Goal: Check status: Check status

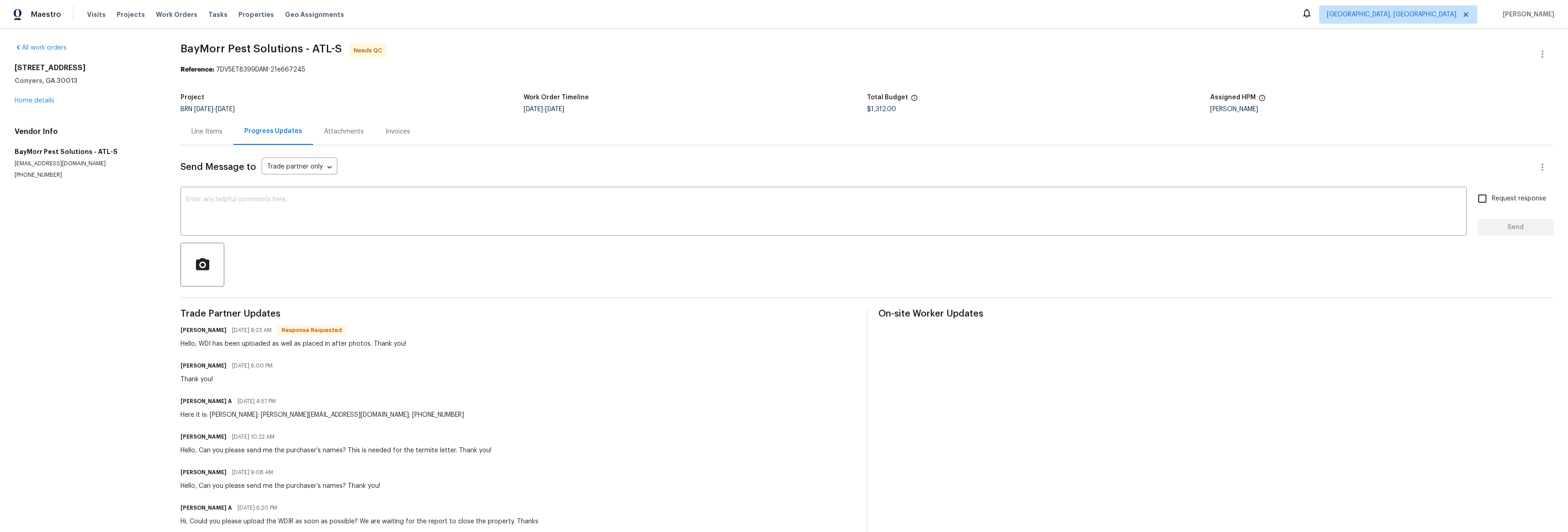
click at [352, 135] on div "Attachments" at bounding box center [343, 132] width 40 height 9
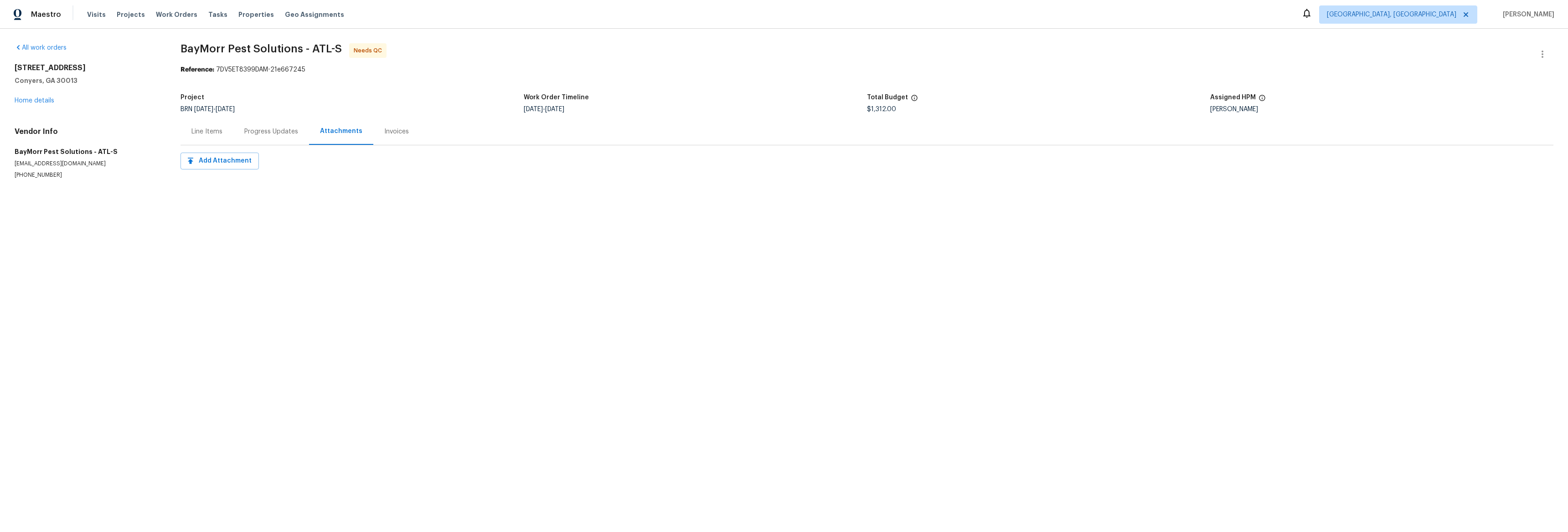
click at [391, 134] on div "Invoices" at bounding box center [397, 132] width 24 height 9
click at [213, 135] on div "Line Items" at bounding box center [207, 132] width 31 height 9
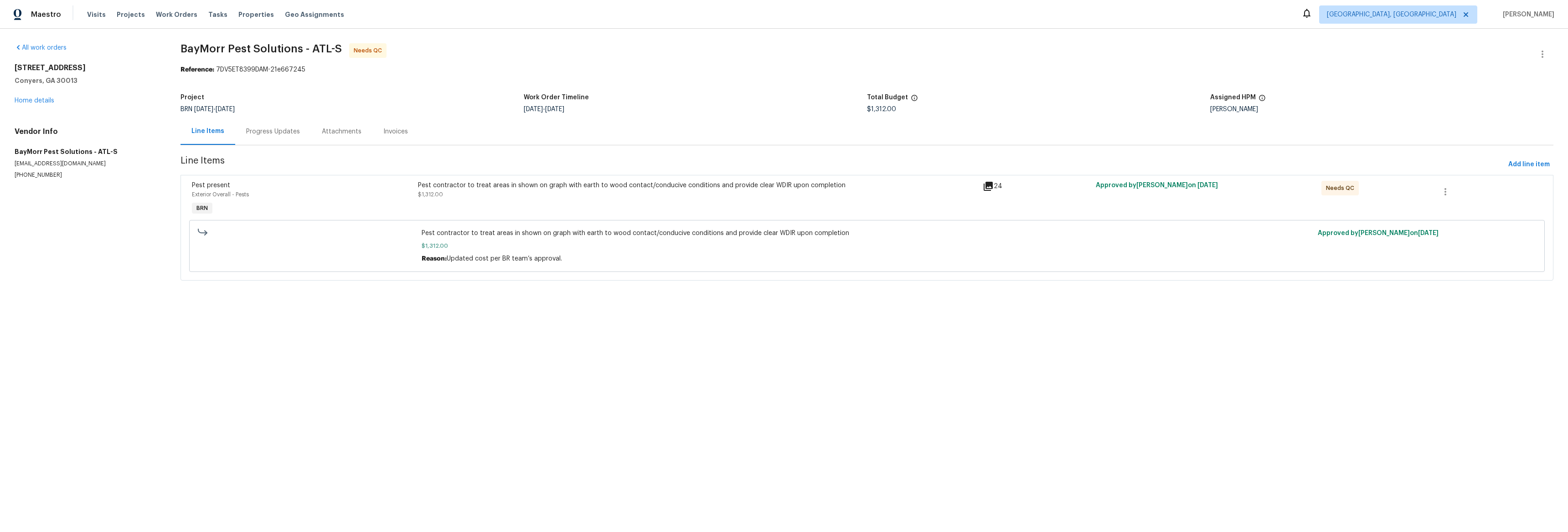
click at [986, 188] on icon at bounding box center [988, 186] width 11 height 11
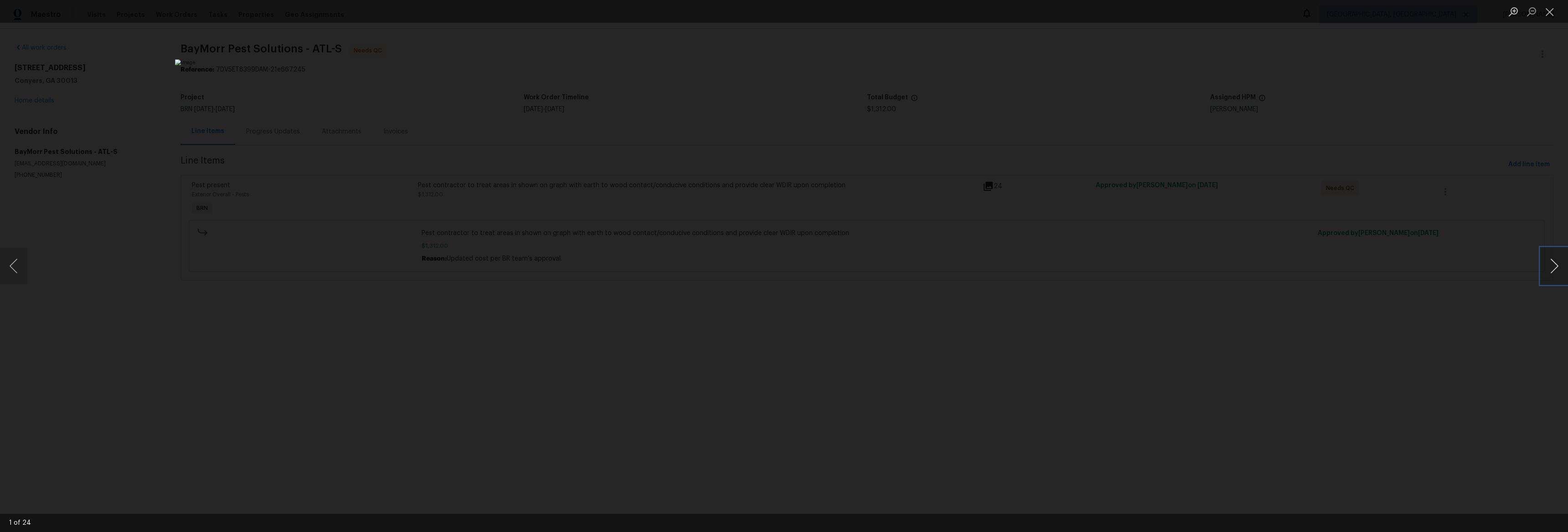
click at [1547, 262] on button "Next image" at bounding box center [1554, 266] width 27 height 37
click at [1547, 261] on button "Next image" at bounding box center [1554, 266] width 27 height 37
click at [1547, 262] on button "Next image" at bounding box center [1554, 266] width 27 height 37
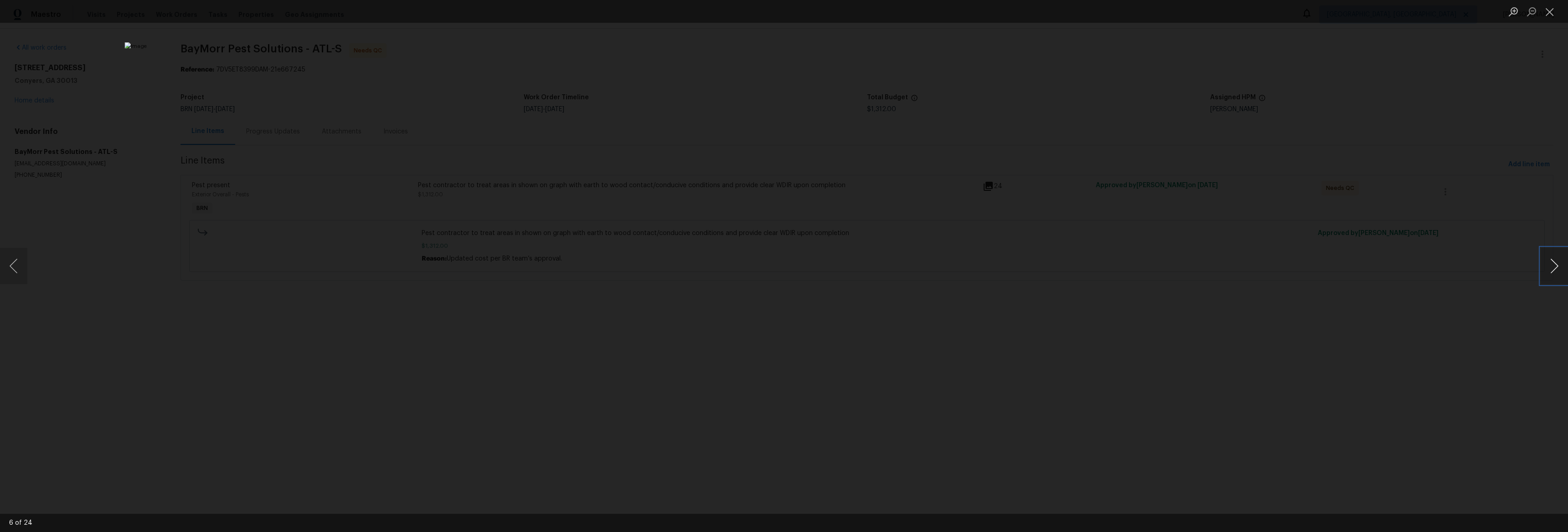
click at [1548, 262] on button "Next image" at bounding box center [1554, 266] width 27 height 37
click at [1547, 262] on button "Next image" at bounding box center [1554, 266] width 27 height 37
click at [1547, 261] on button "Next image" at bounding box center [1554, 266] width 27 height 37
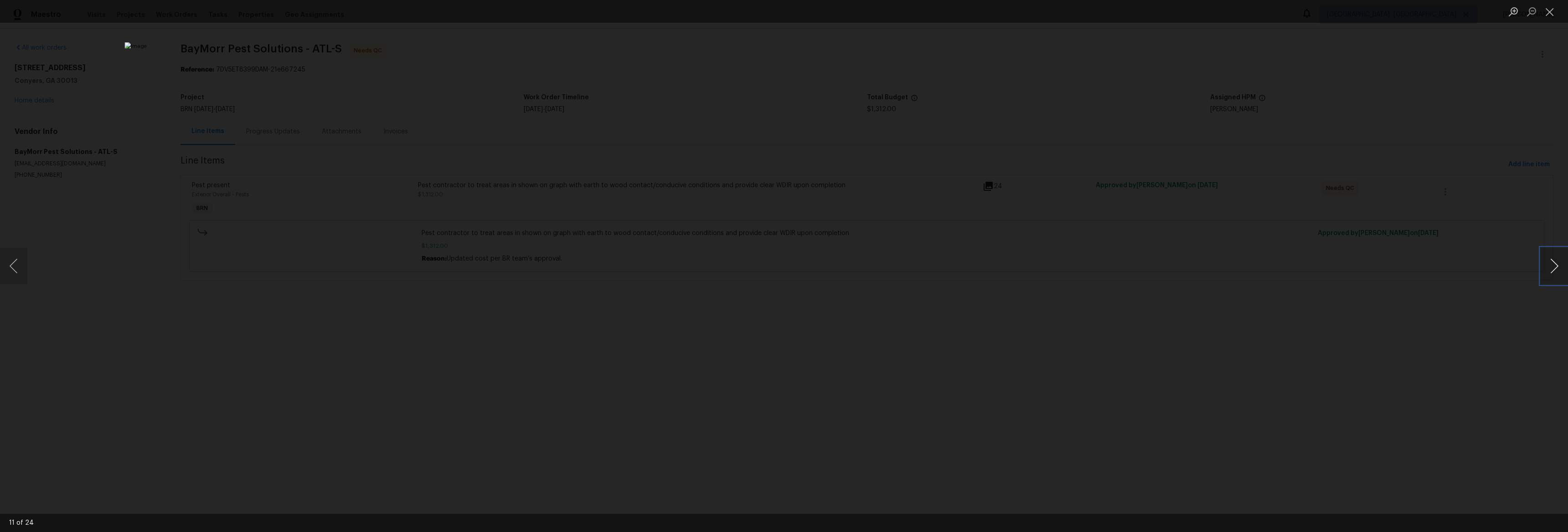
click at [1547, 261] on button "Next image" at bounding box center [1554, 266] width 27 height 37
click at [1547, 262] on button "Next image" at bounding box center [1554, 266] width 27 height 37
click at [1548, 262] on button "Next image" at bounding box center [1554, 266] width 27 height 37
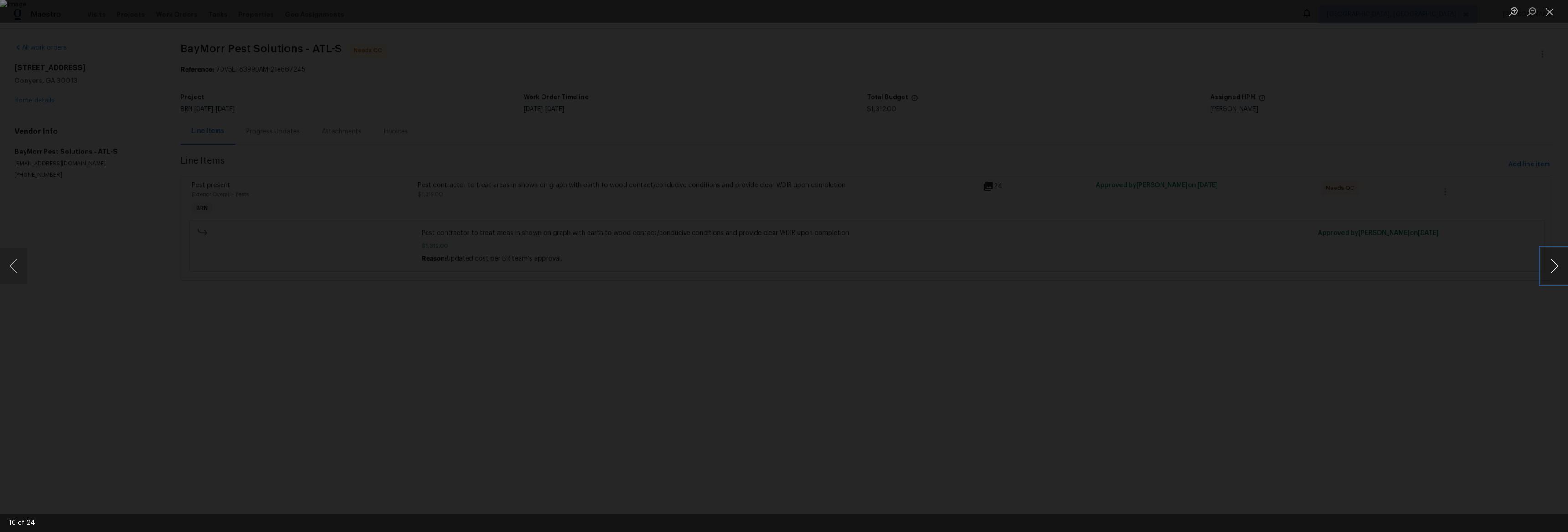
click at [1547, 262] on button "Next image" at bounding box center [1554, 266] width 27 height 37
click at [1547, 261] on button "Next image" at bounding box center [1554, 266] width 27 height 37
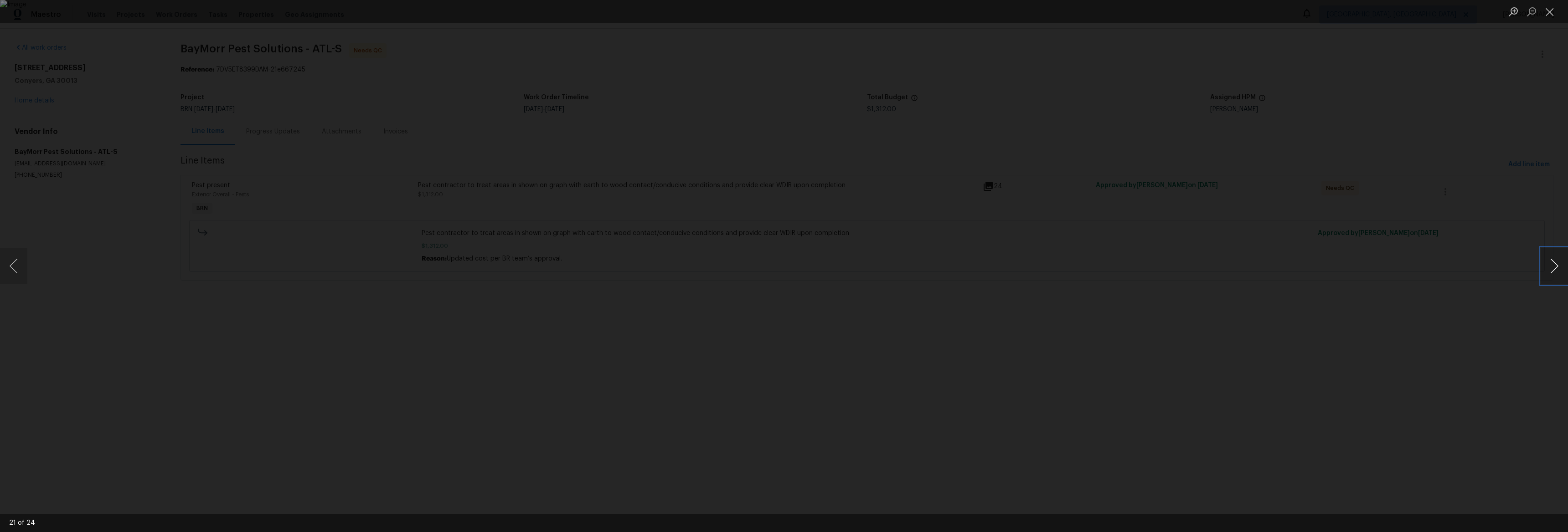
click at [1547, 262] on button "Next image" at bounding box center [1554, 266] width 27 height 37
click at [1241, 262] on div "Lightbox" at bounding box center [784, 266] width 1568 height 532
